Goal: Find contact information: Find contact information

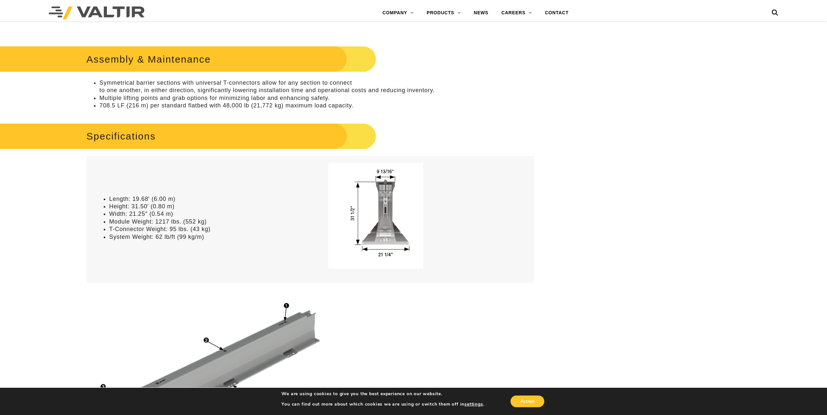
scroll to position [422, 0]
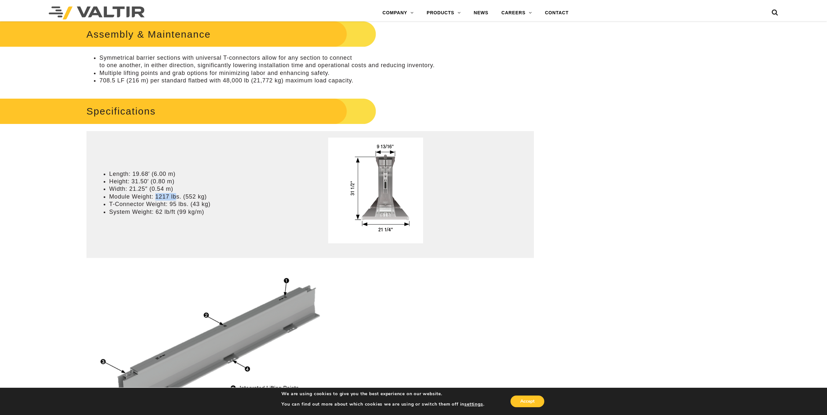
drag, startPoint x: 156, startPoint y: 198, endPoint x: 181, endPoint y: 204, distance: 26.1
click at [177, 198] on li "Module Weight: 1217 lbs. (552 kg)" at bounding box center [208, 196] width 199 height 7
click at [185, 206] on li "T-Connector Weight: 95 lbs. (43 kg)" at bounding box center [208, 204] width 199 height 7
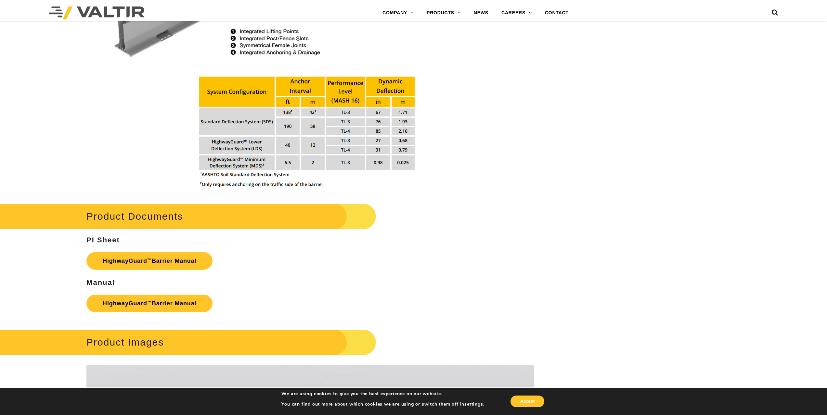
scroll to position [780, 0]
click at [153, 261] on link "HighwayGuard ™ Barrier Manual" at bounding box center [149, 261] width 126 height 18
click at [161, 302] on link "HighwayGuard ™ Barrier Manual" at bounding box center [149, 304] width 126 height 18
click at [400, 24] on link "ABOUT [PERSON_NAME]" at bounding box center [416, 25] width 81 height 13
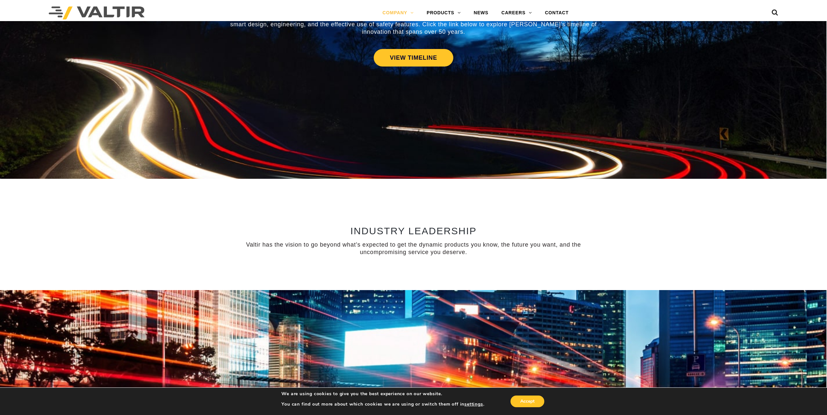
scroll to position [325, 0]
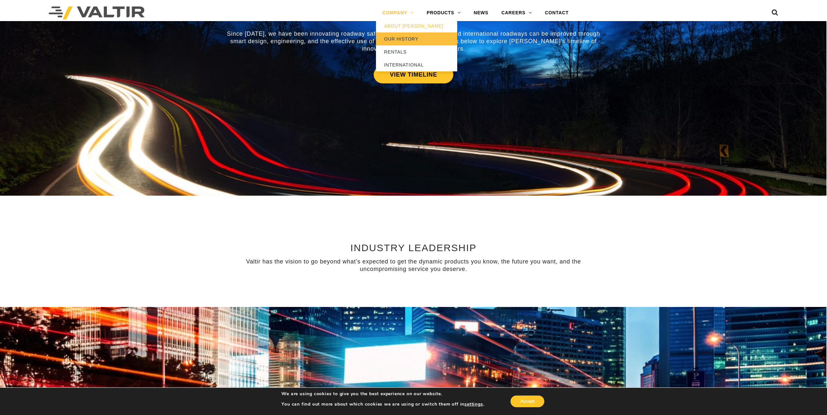
click at [409, 39] on link "OUR HISTORY" at bounding box center [416, 38] width 81 height 13
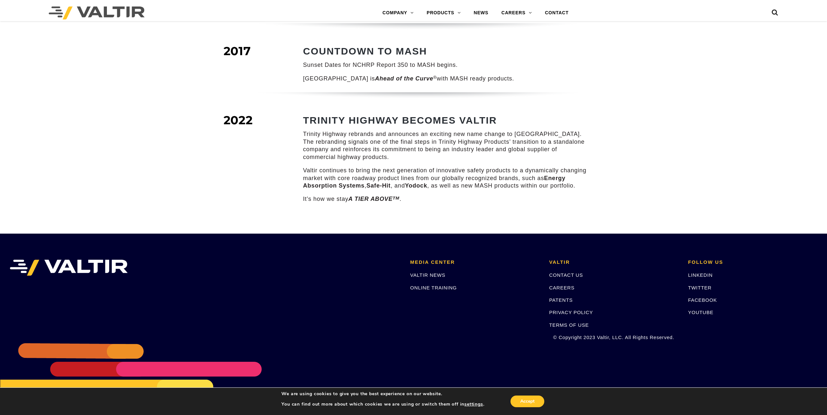
scroll to position [871, 0]
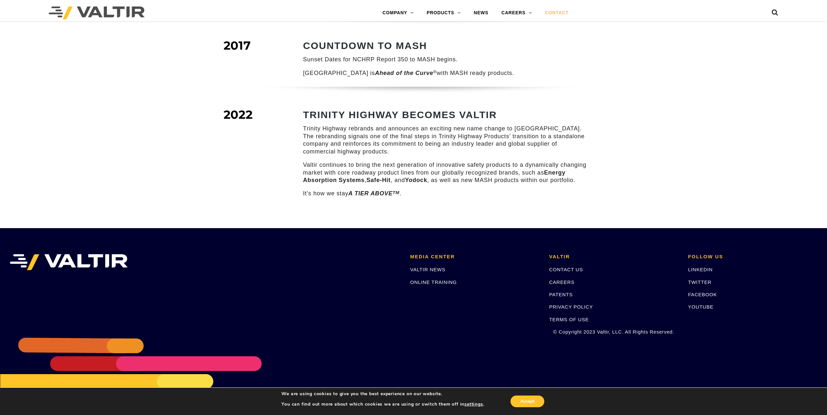
click at [554, 12] on link "CONTACT" at bounding box center [556, 12] width 37 height 13
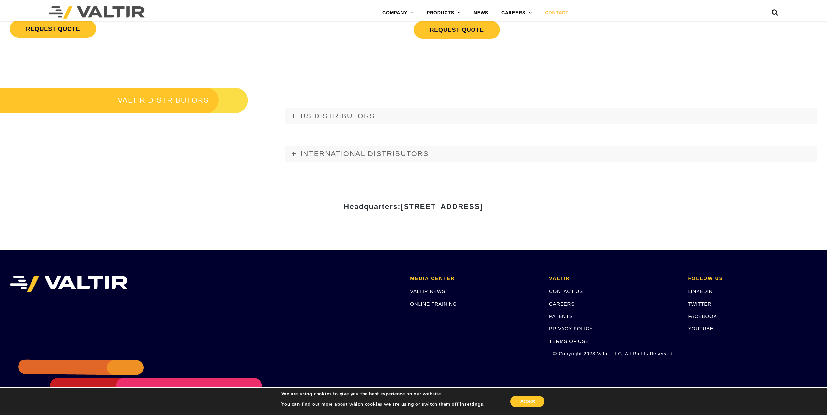
scroll to position [877, 0]
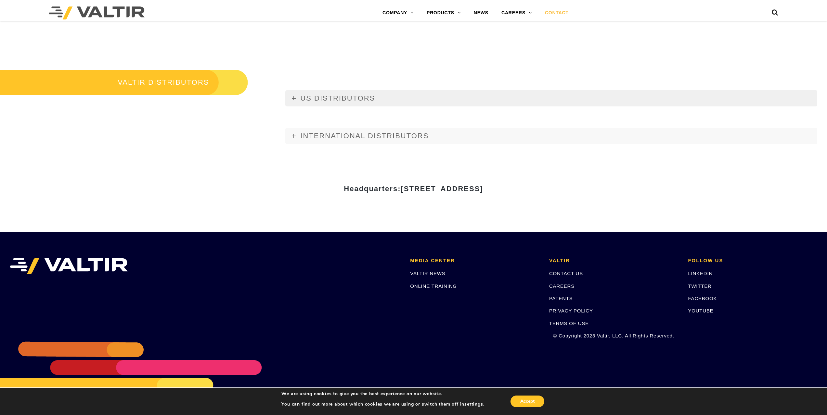
click at [297, 98] on link "US DISTRIBUTORS" at bounding box center [551, 98] width 532 height 16
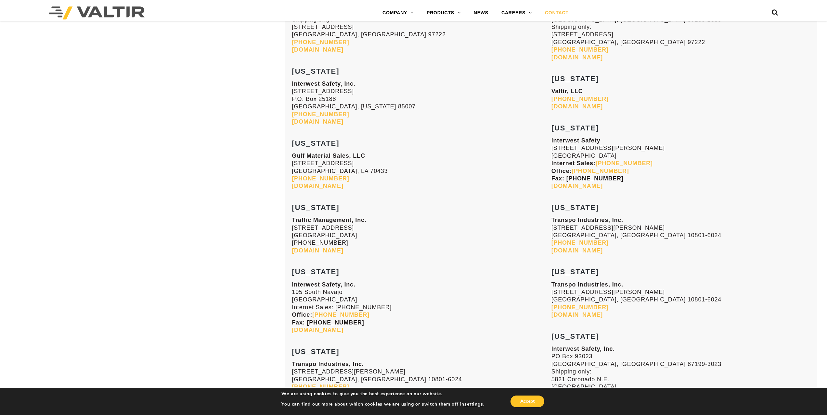
scroll to position [1137, 0]
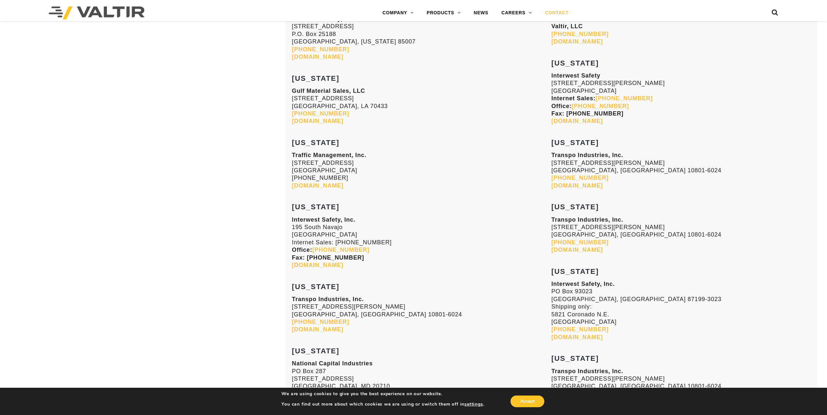
click at [562, 251] on link "transpo.com" at bounding box center [576, 250] width 51 height 6
